Goal: Task Accomplishment & Management: Complete application form

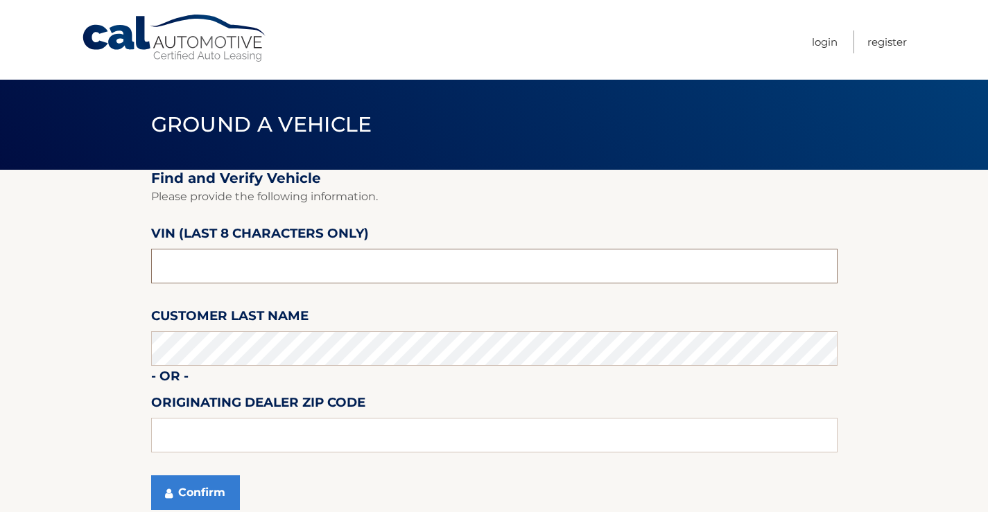
click at [249, 270] on input "text" at bounding box center [494, 266] width 686 height 35
drag, startPoint x: 254, startPoint y: 268, endPoint x: 80, endPoint y: 285, distance: 174.8
click at [80, 285] on section "Find and Verify Vehicle Please provide the following information. VIN (last 8 c…" at bounding box center [494, 348] width 988 height 357
type input "704956**"
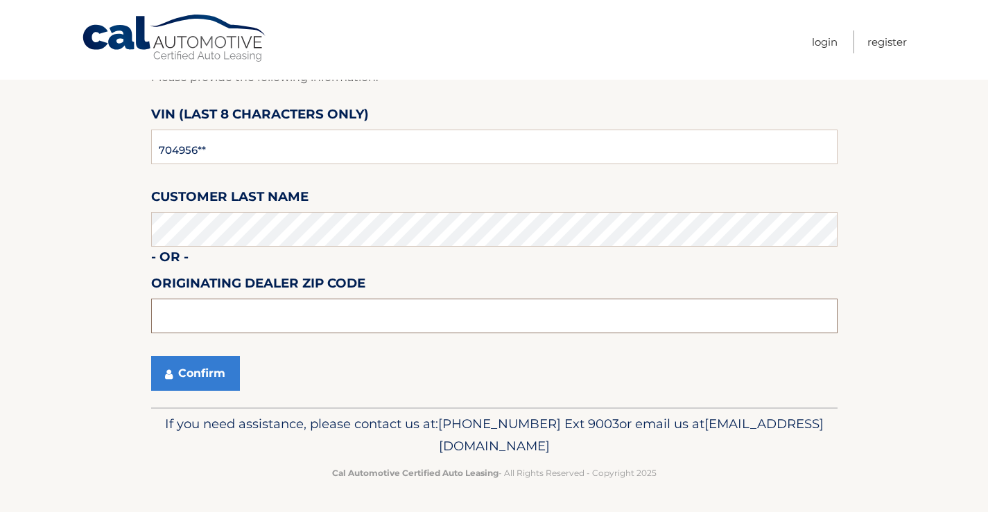
scroll to position [120, 0]
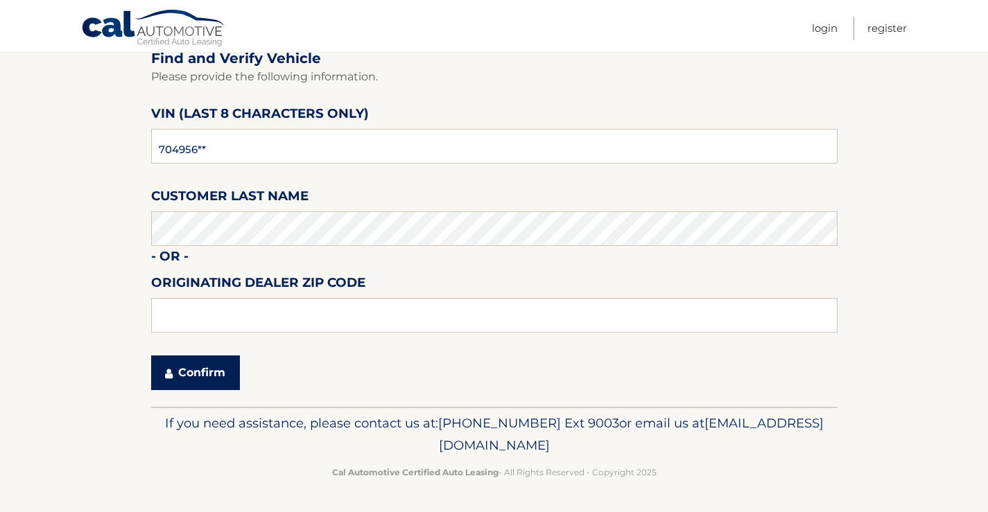
click at [189, 367] on button "Confirm" at bounding box center [195, 373] width 89 height 35
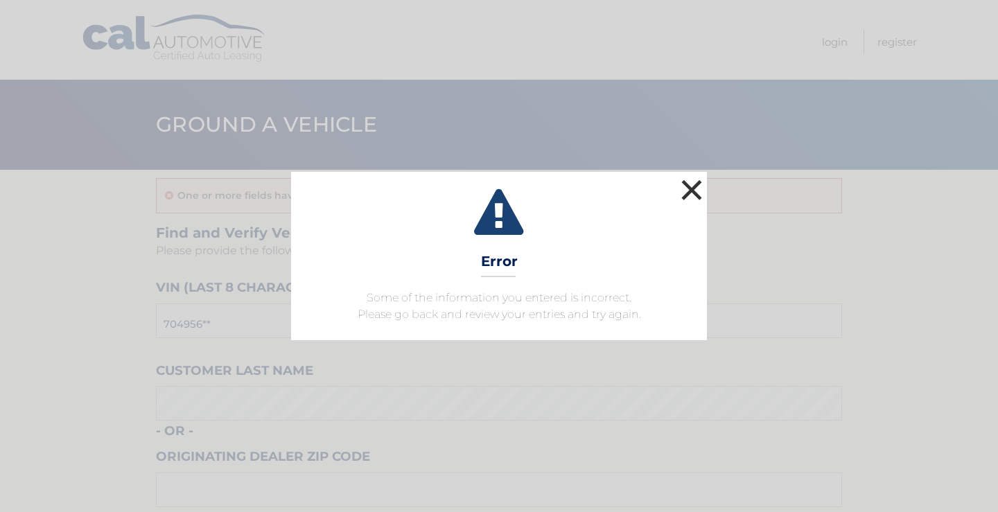
click at [692, 190] on button "×" at bounding box center [692, 190] width 28 height 28
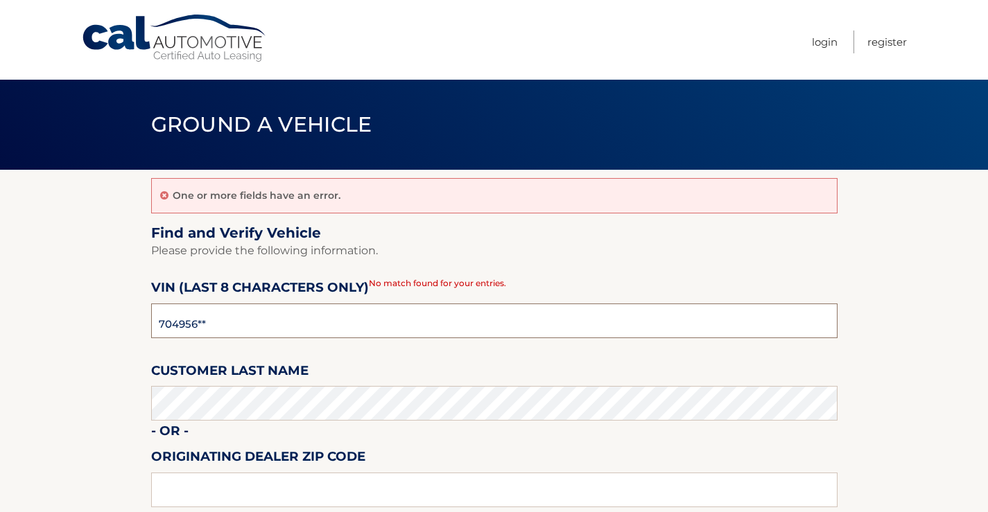
drag, startPoint x: 235, startPoint y: 323, endPoint x: 54, endPoint y: 299, distance: 182.5
click at [54, 299] on section "One or more fields have an error. Find and Verify Vehicle Please provide the fo…" at bounding box center [494, 375] width 988 height 411
type input "pm704956"
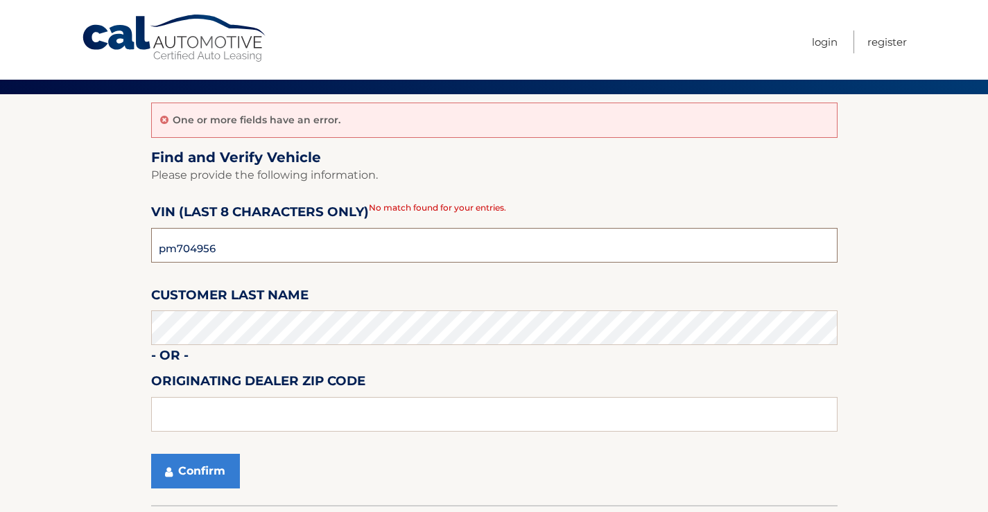
scroll to position [174, 0]
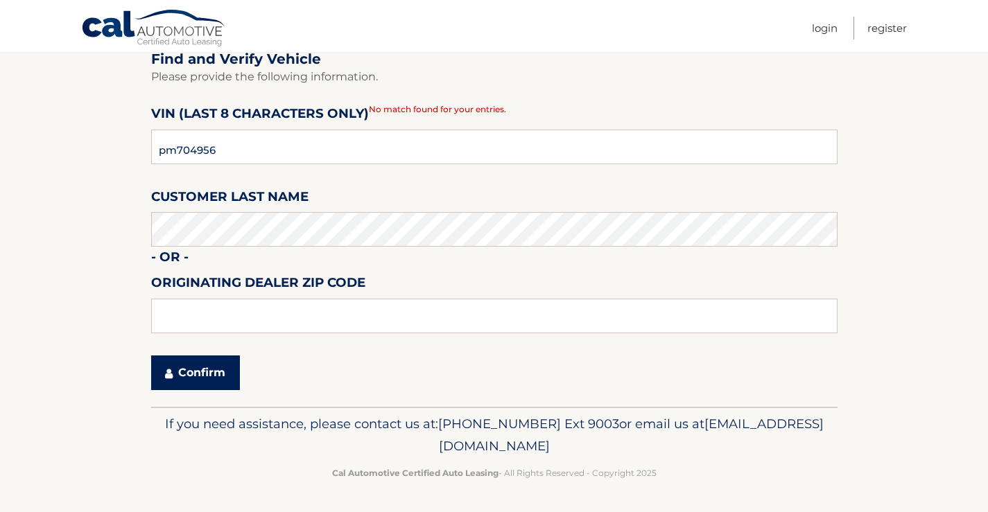
click at [212, 384] on button "Confirm" at bounding box center [195, 373] width 89 height 35
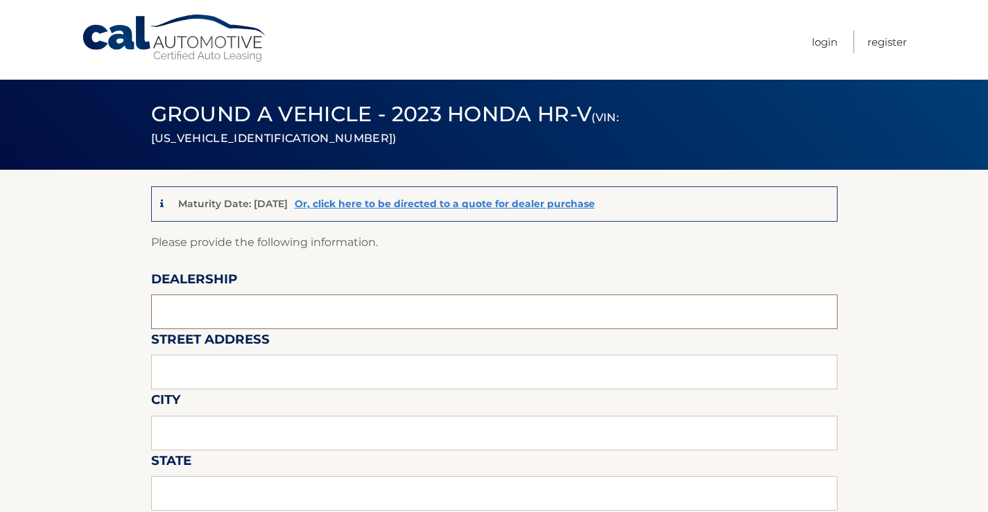
click at [245, 304] on input "text" at bounding box center [494, 312] width 686 height 35
type input "island kia"
type input "2424 hyland blvd"
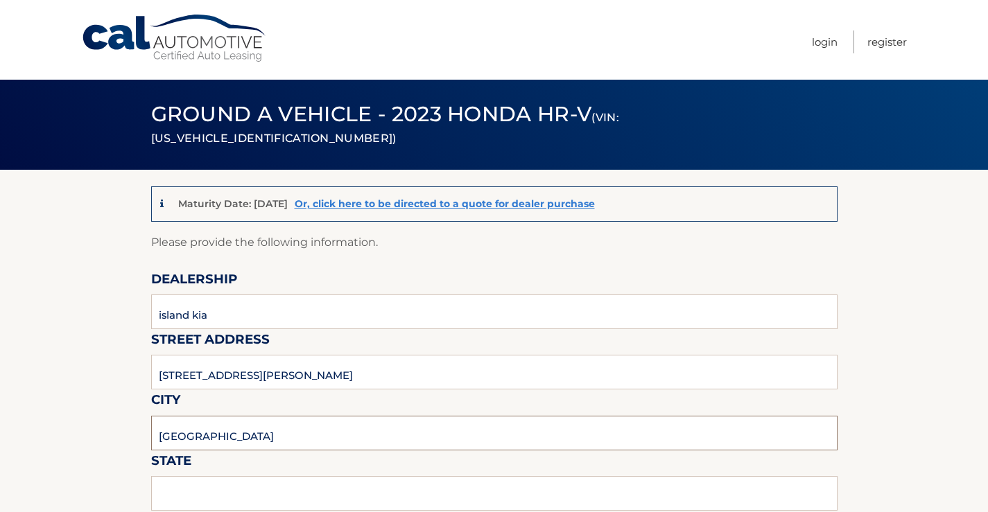
type input "staten island"
type input "new york"
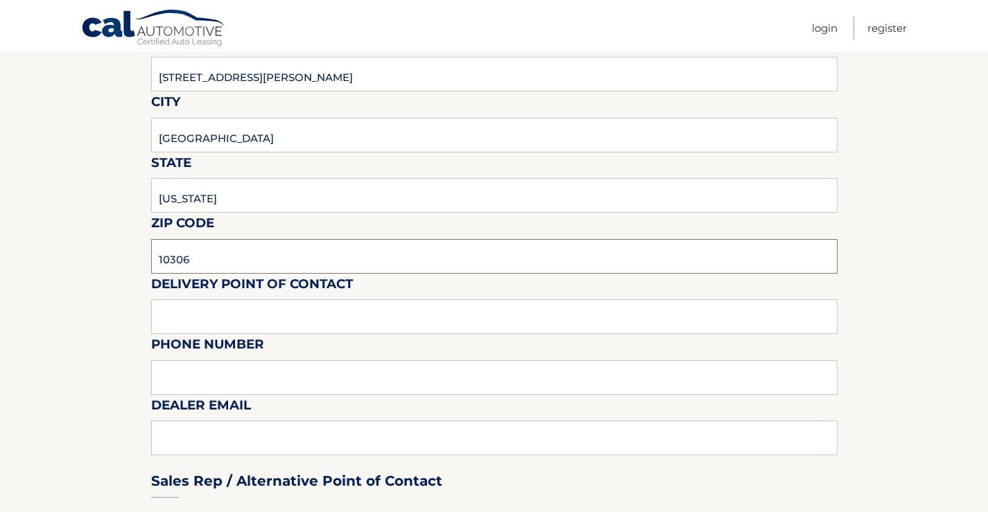
type input "10306"
type input "nick longo"
paste input "9178165787"
type input "9178165787"
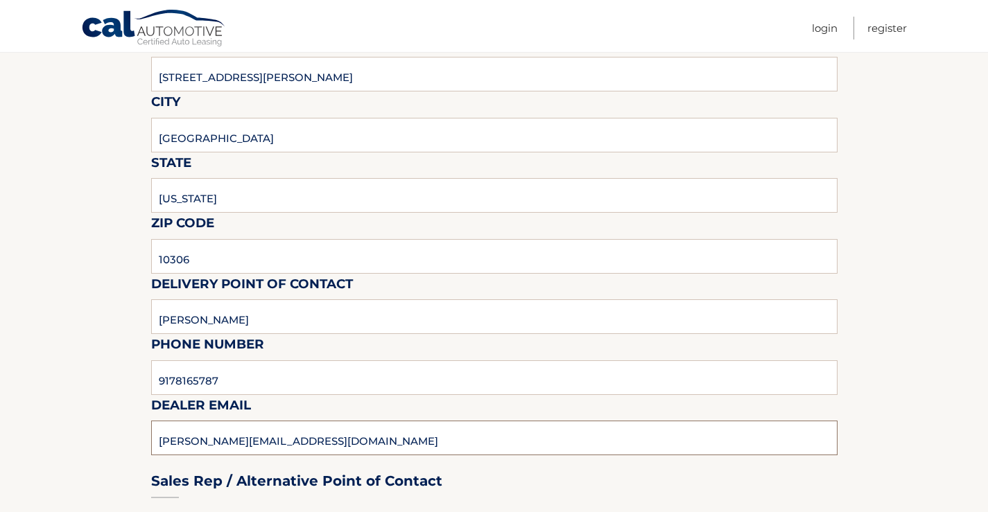
type input "jorge@islandautogroup.com"
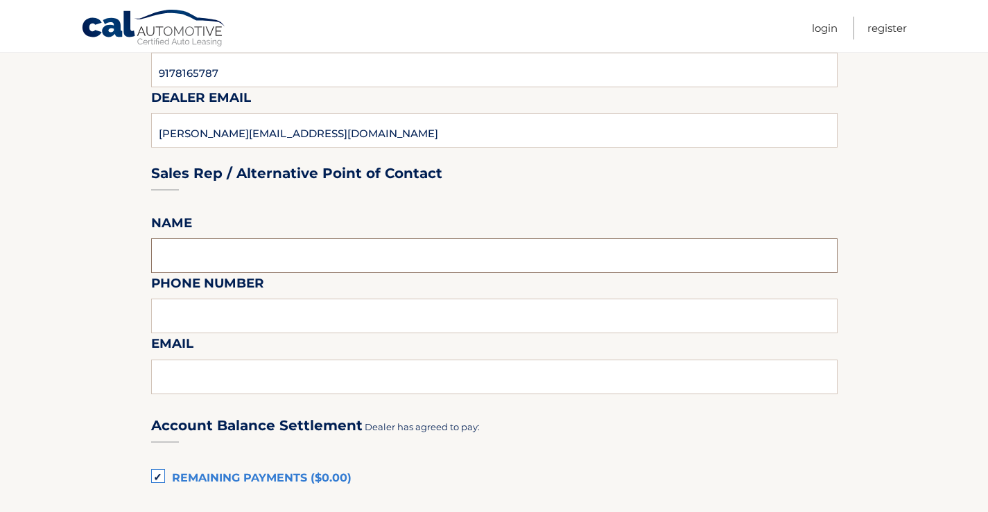
click at [255, 254] on input "text" at bounding box center [494, 255] width 686 height 35
type input "vincent macaluso"
click at [255, 323] on input "7188733414" at bounding box center [494, 316] width 686 height 35
type input "7188733414"
click at [218, 410] on div "Account Balance Settlement Dealer has agreed to pay:" at bounding box center [494, 424] width 686 height 49
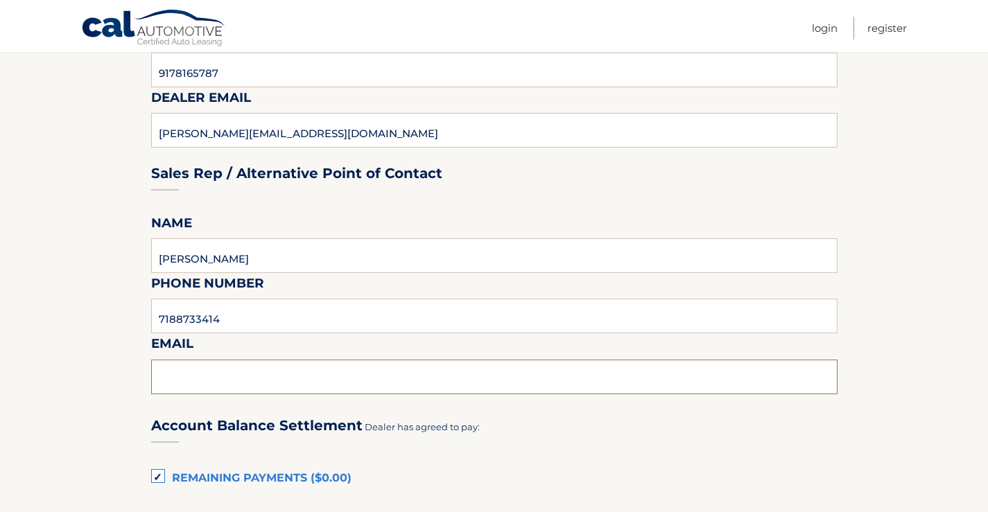
click at [218, 376] on input "text" at bounding box center [494, 377] width 686 height 35
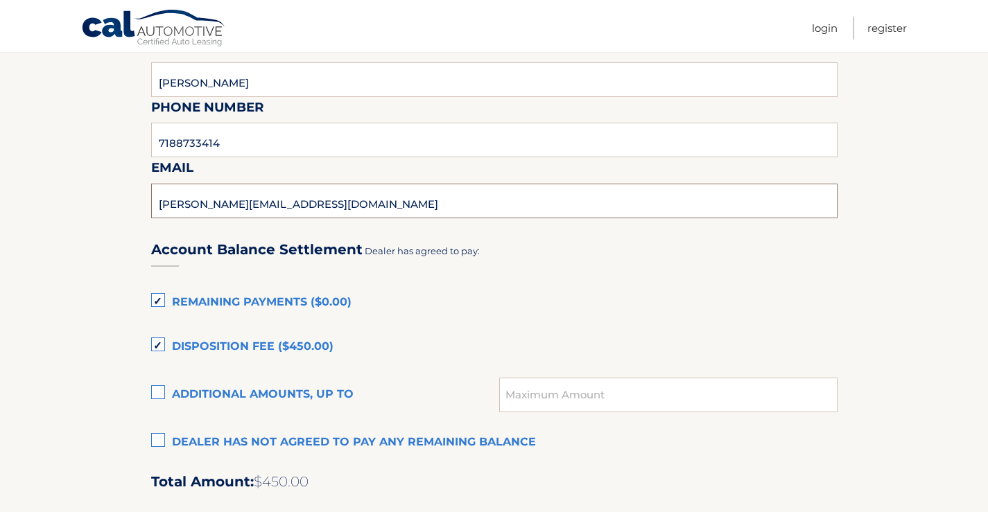
scroll to position [883, 0]
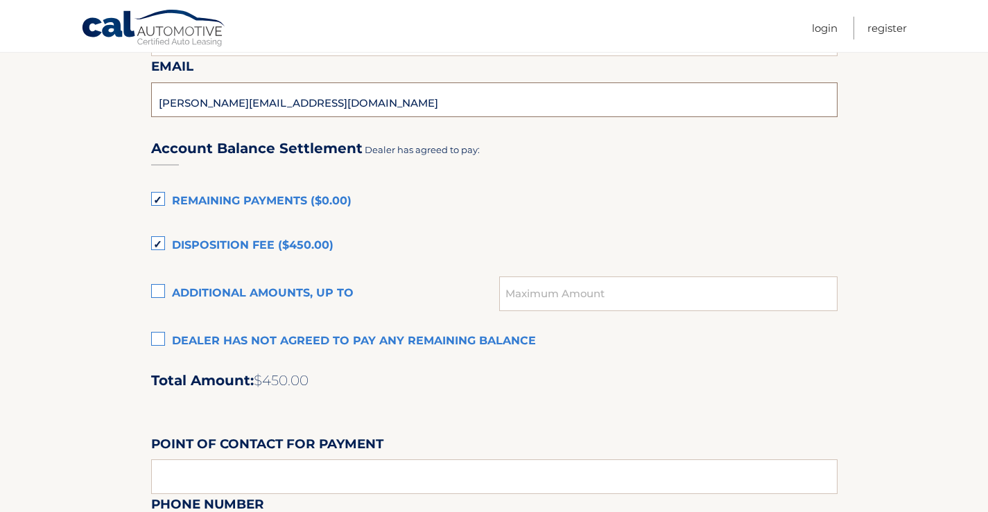
type input "vicent@myislandkia.com"
click at [159, 202] on label "Remaining Payments ($0.00)" at bounding box center [494, 202] width 686 height 28
click at [0, 0] on input "Remaining Payments ($0.00)" at bounding box center [0, 0] width 0 height 0
click at [158, 247] on label "Disposition Fee ($450.00)" at bounding box center [494, 246] width 686 height 28
click at [0, 0] on input "Disposition Fee ($450.00)" at bounding box center [0, 0] width 0 height 0
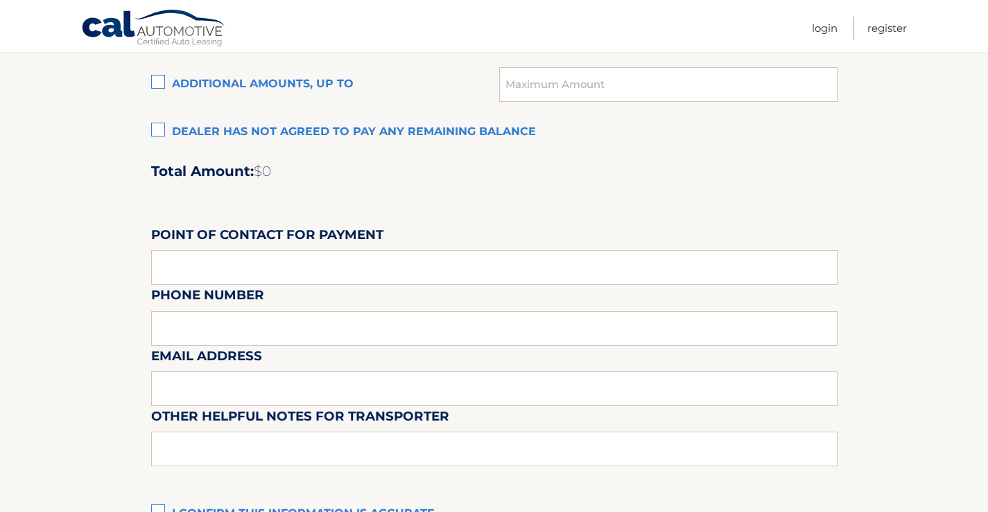
scroll to position [1160, 0]
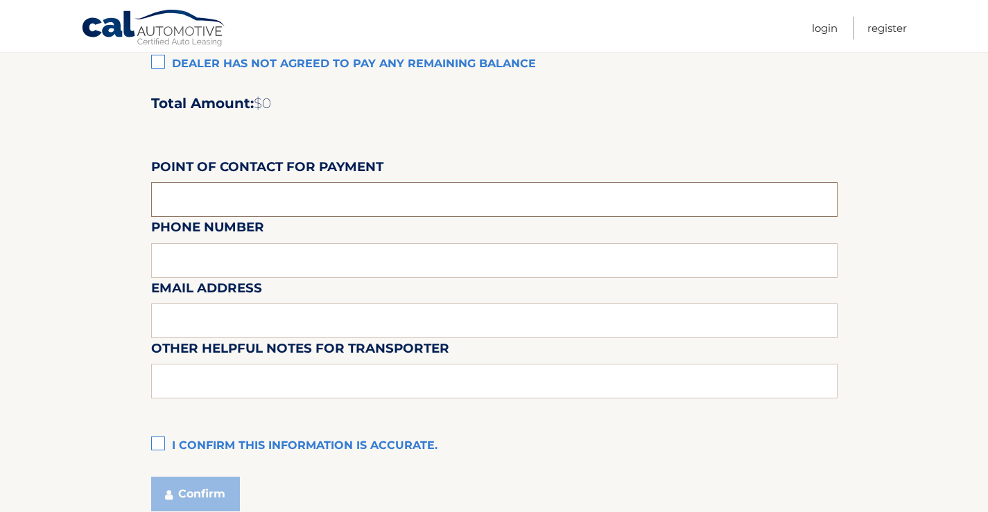
click at [337, 208] on input "text" at bounding box center [494, 199] width 686 height 35
type input "salim hacene"
type input "917-670-7313"
click at [244, 309] on input "text" at bounding box center [494, 321] width 686 height 35
paste input "SALIM250867@GMAIL.COM"
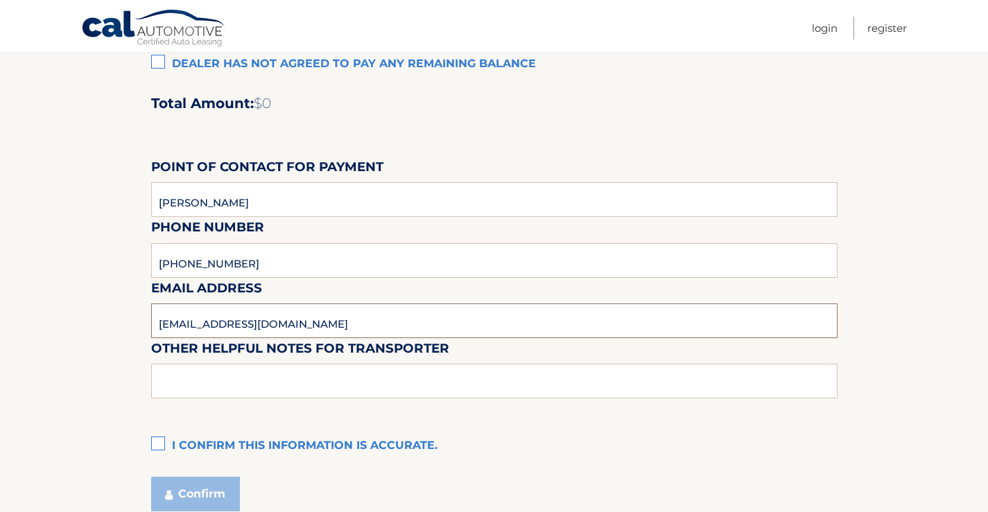
type input "SALIM250867@GMAIL.COM"
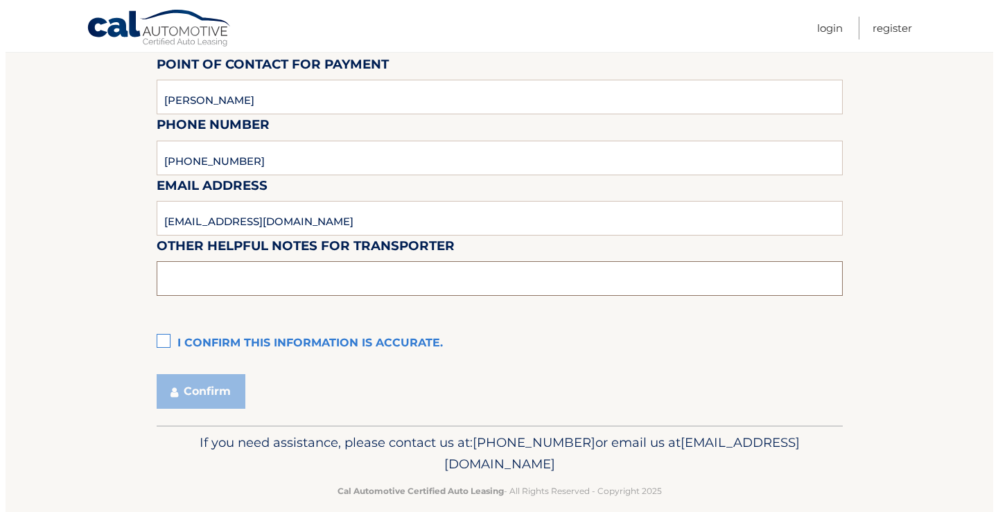
scroll to position [1282, 0]
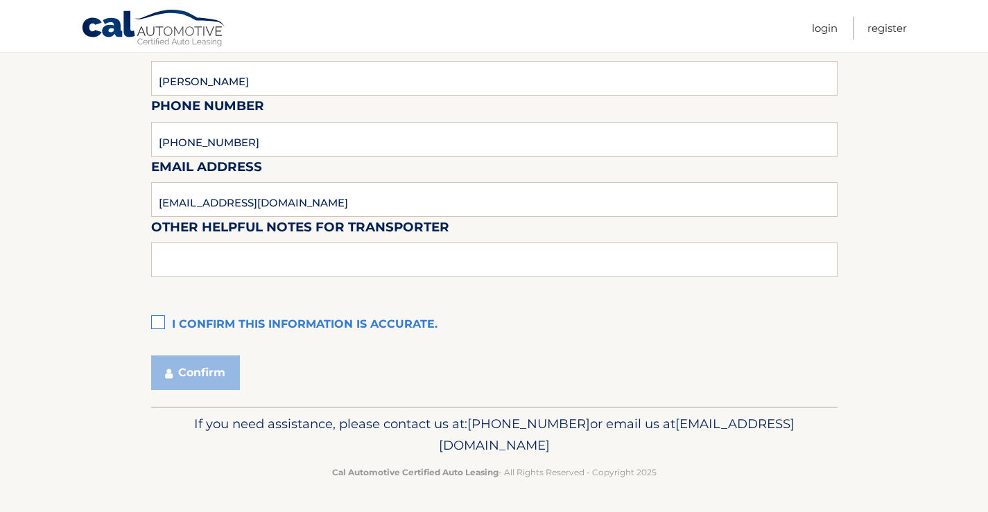
click at [166, 312] on label "I confirm this information is accurate." at bounding box center [494, 325] width 686 height 28
click at [0, 0] on input "I confirm this information is accurate." at bounding box center [0, 0] width 0 height 0
click at [190, 367] on button "Confirm" at bounding box center [195, 373] width 89 height 35
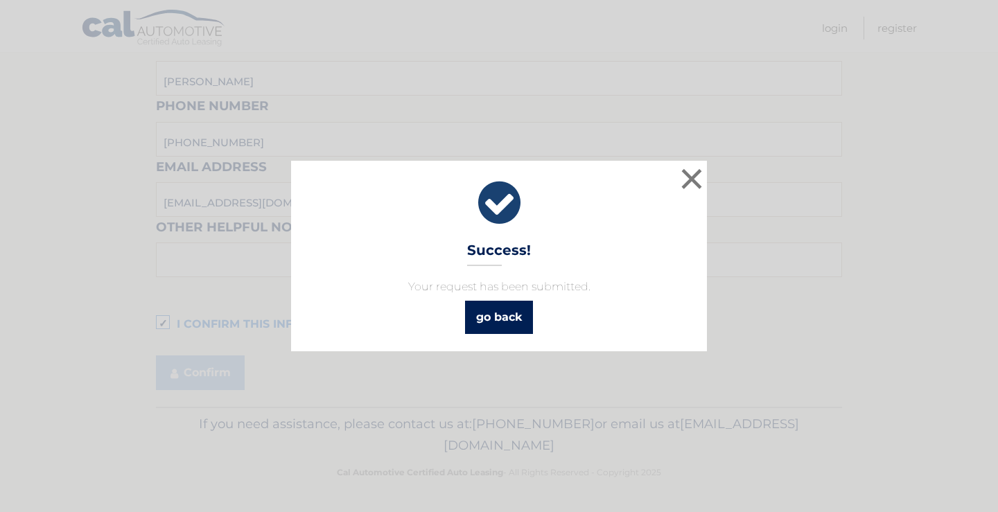
click at [500, 310] on link "go back" at bounding box center [499, 317] width 68 height 33
